Goal: Find contact information: Find contact information

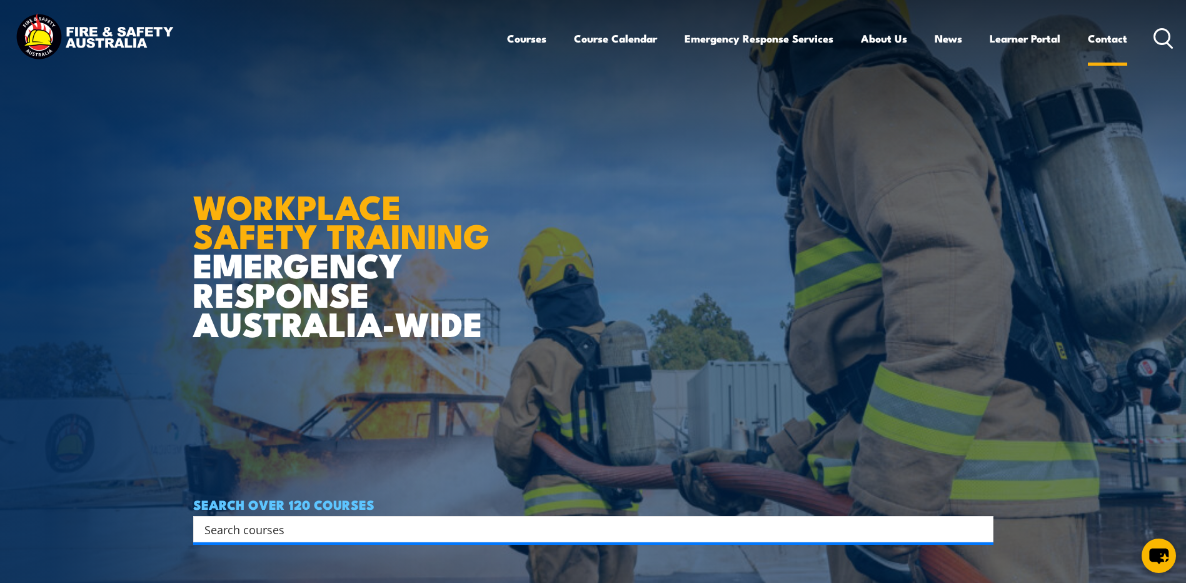
click at [1115, 41] on link "Contact" at bounding box center [1107, 38] width 39 height 33
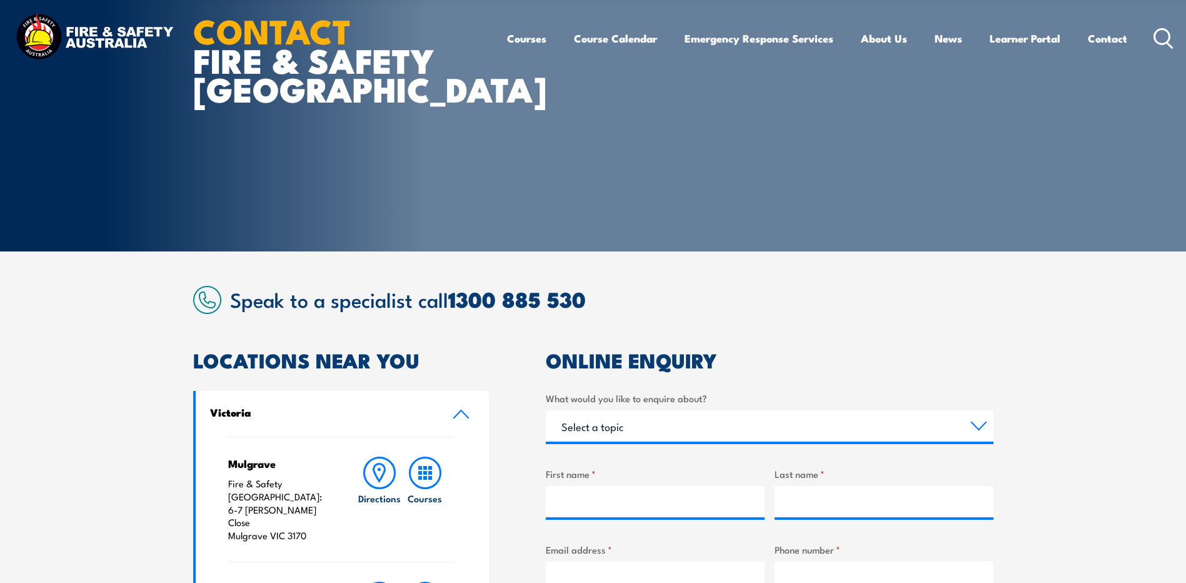
scroll to position [250, 0]
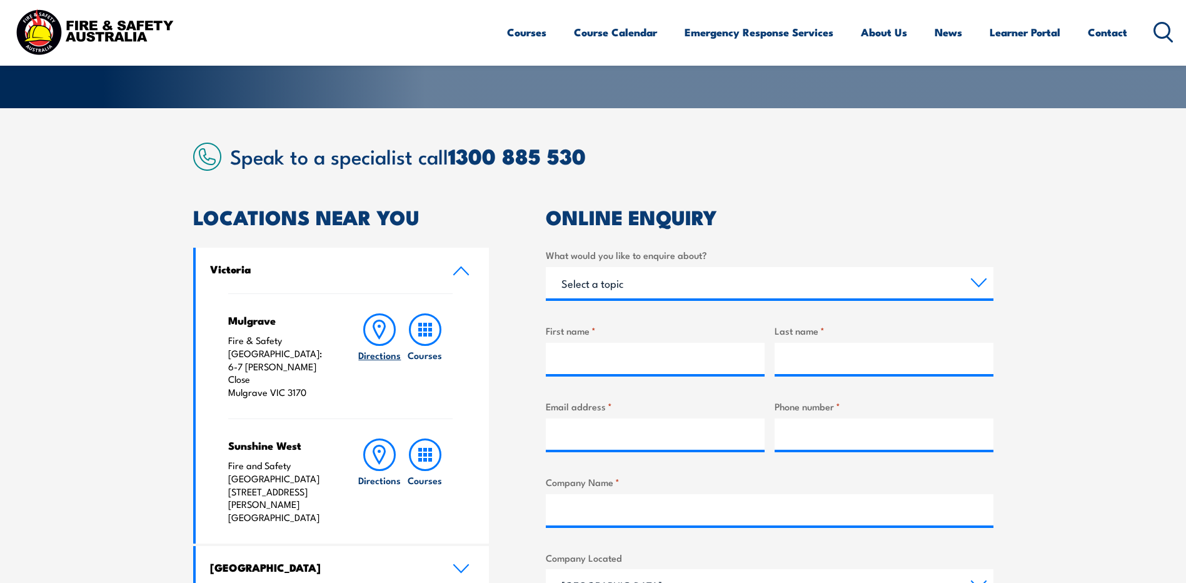
click at [386, 330] on icon at bounding box center [379, 329] width 33 height 33
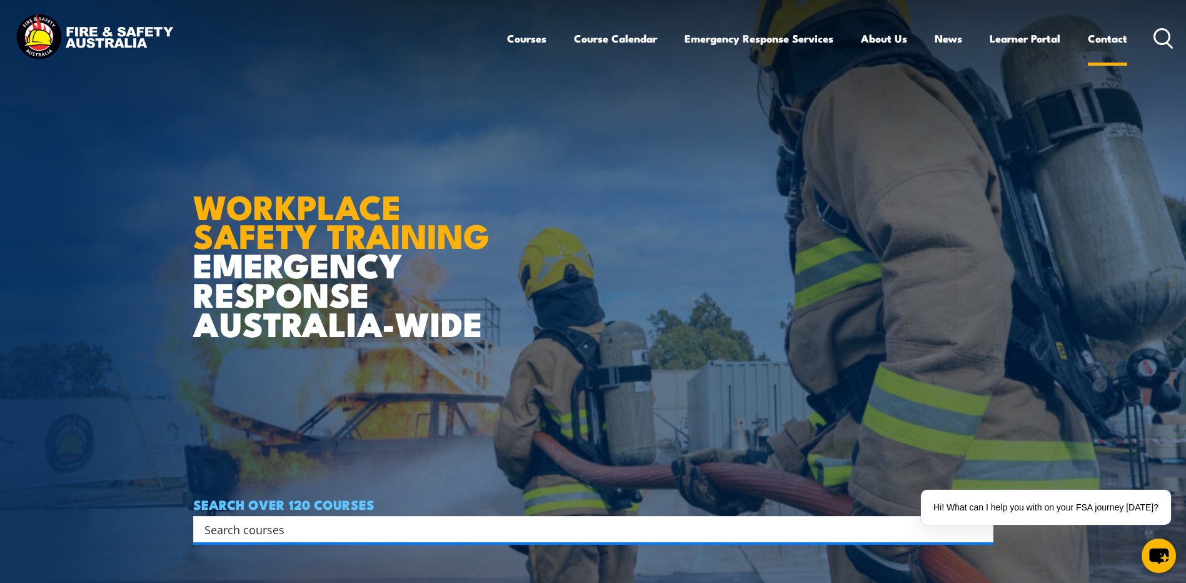
click at [1111, 45] on link "Contact" at bounding box center [1107, 38] width 39 height 33
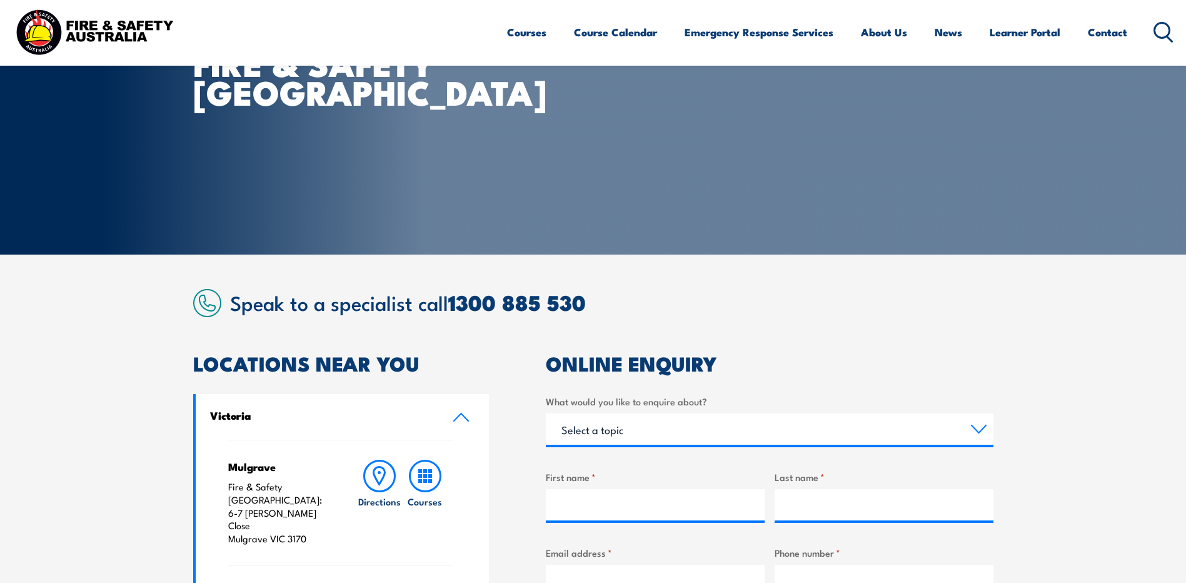
scroll to position [188, 0]
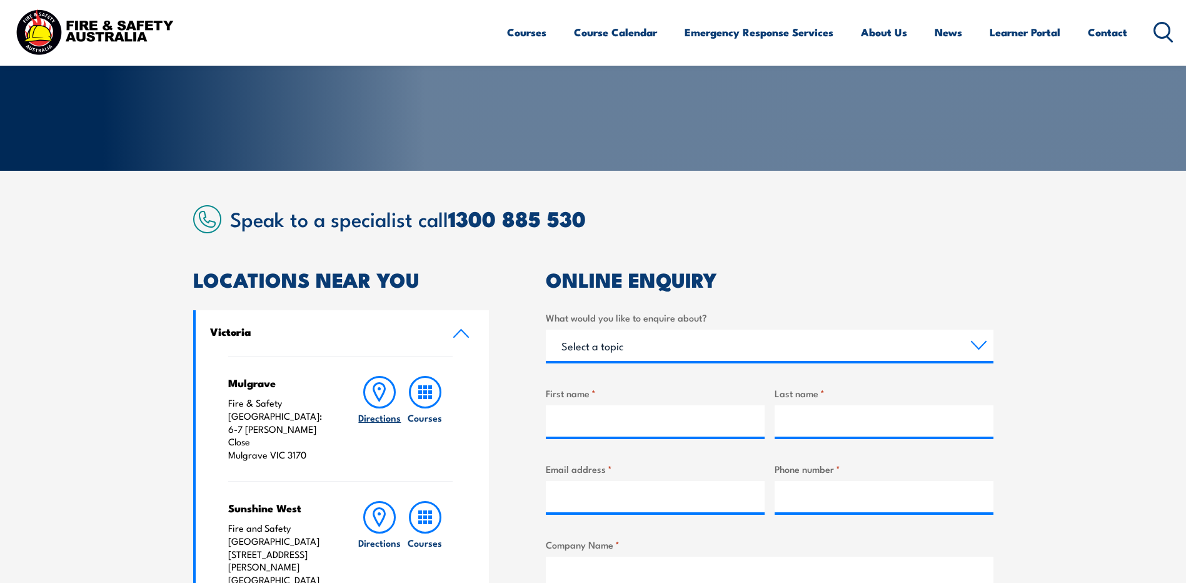
click at [382, 395] on icon at bounding box center [379, 392] width 11 height 18
